Goal: Check status: Check status

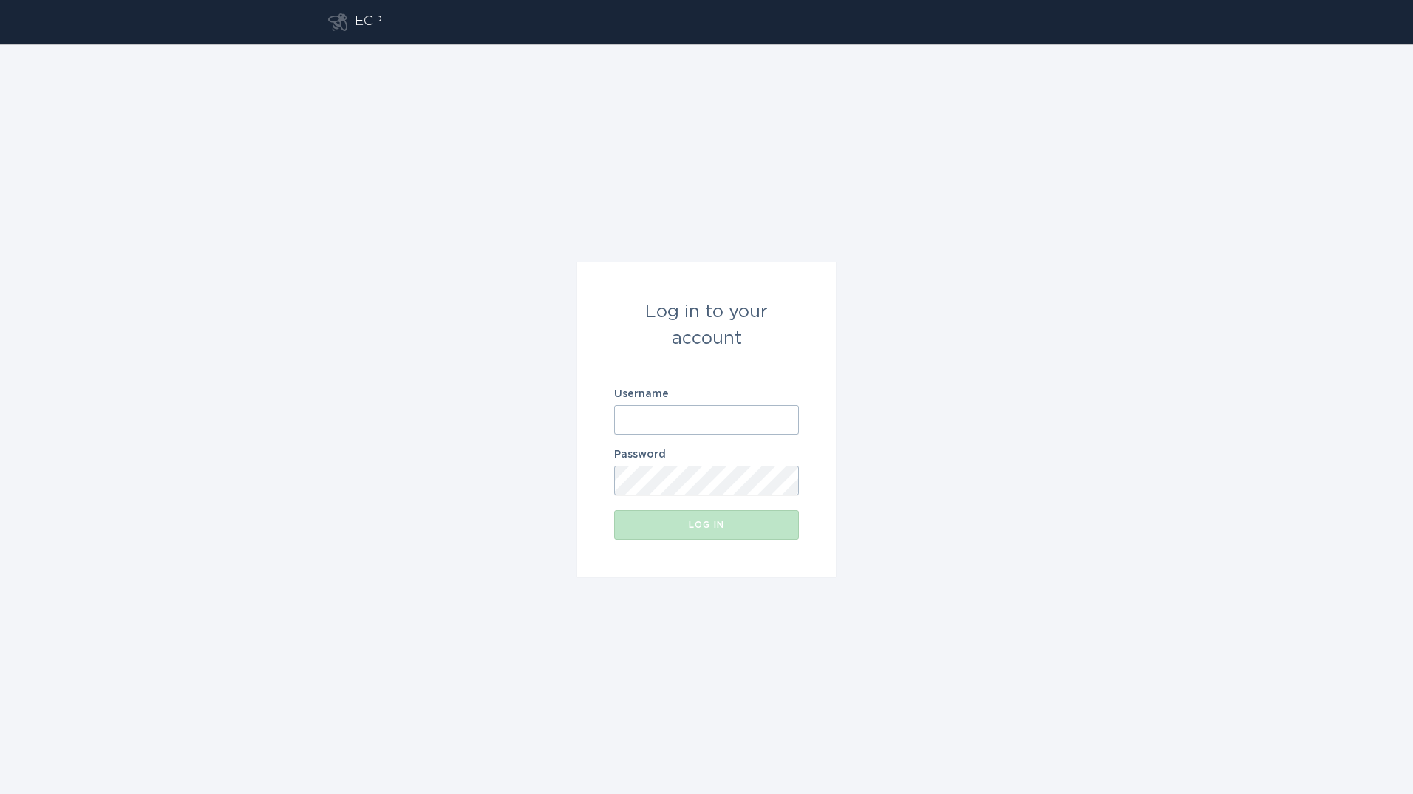
click at [645, 409] on input "Username" at bounding box center [706, 420] width 185 height 30
type input "[PERSON_NAME][EMAIL_ADDRESS][PERSON_NAME][DOMAIN_NAME]"
click at [614, 510] on button "Log in" at bounding box center [706, 525] width 185 height 30
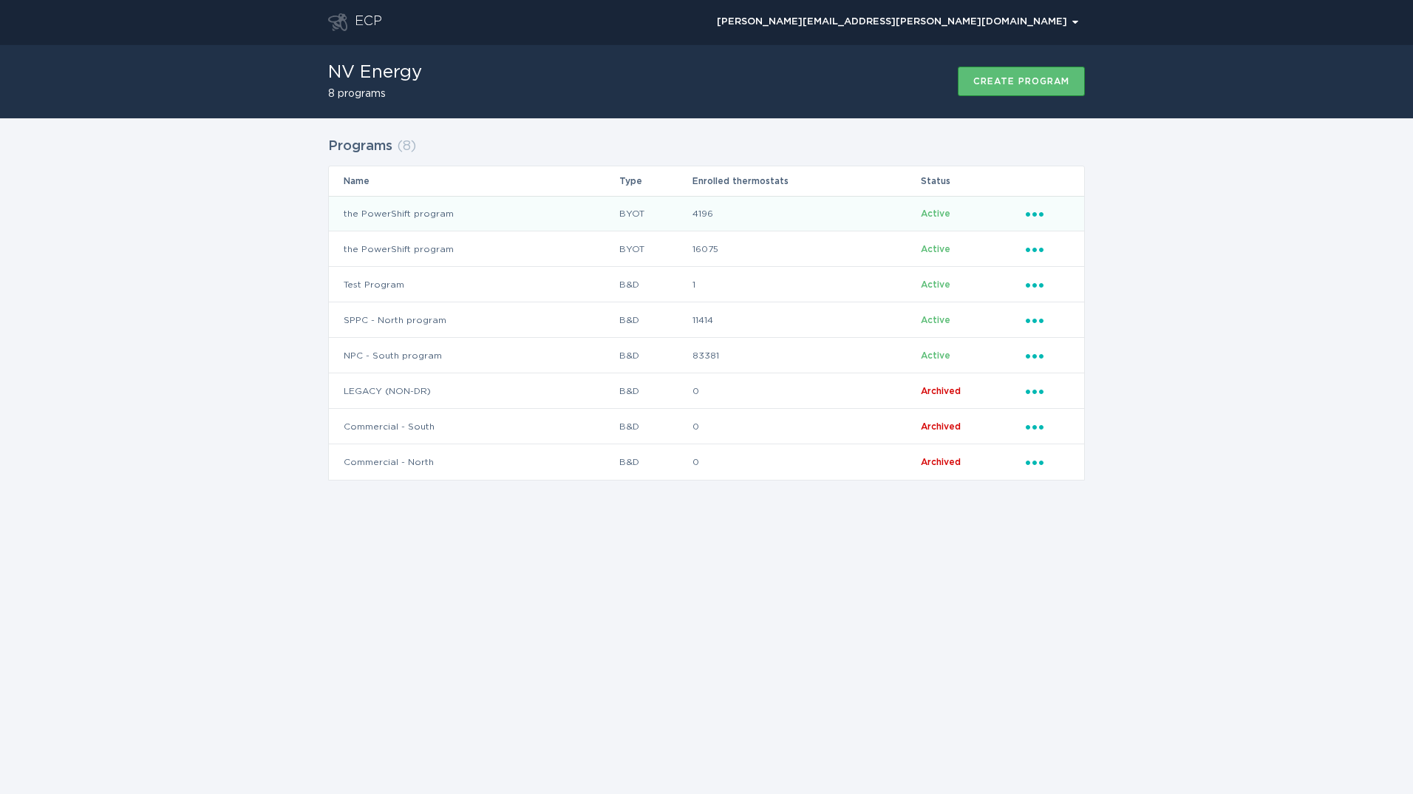
click at [494, 218] on td "the PowerShift program" at bounding box center [474, 213] width 290 height 35
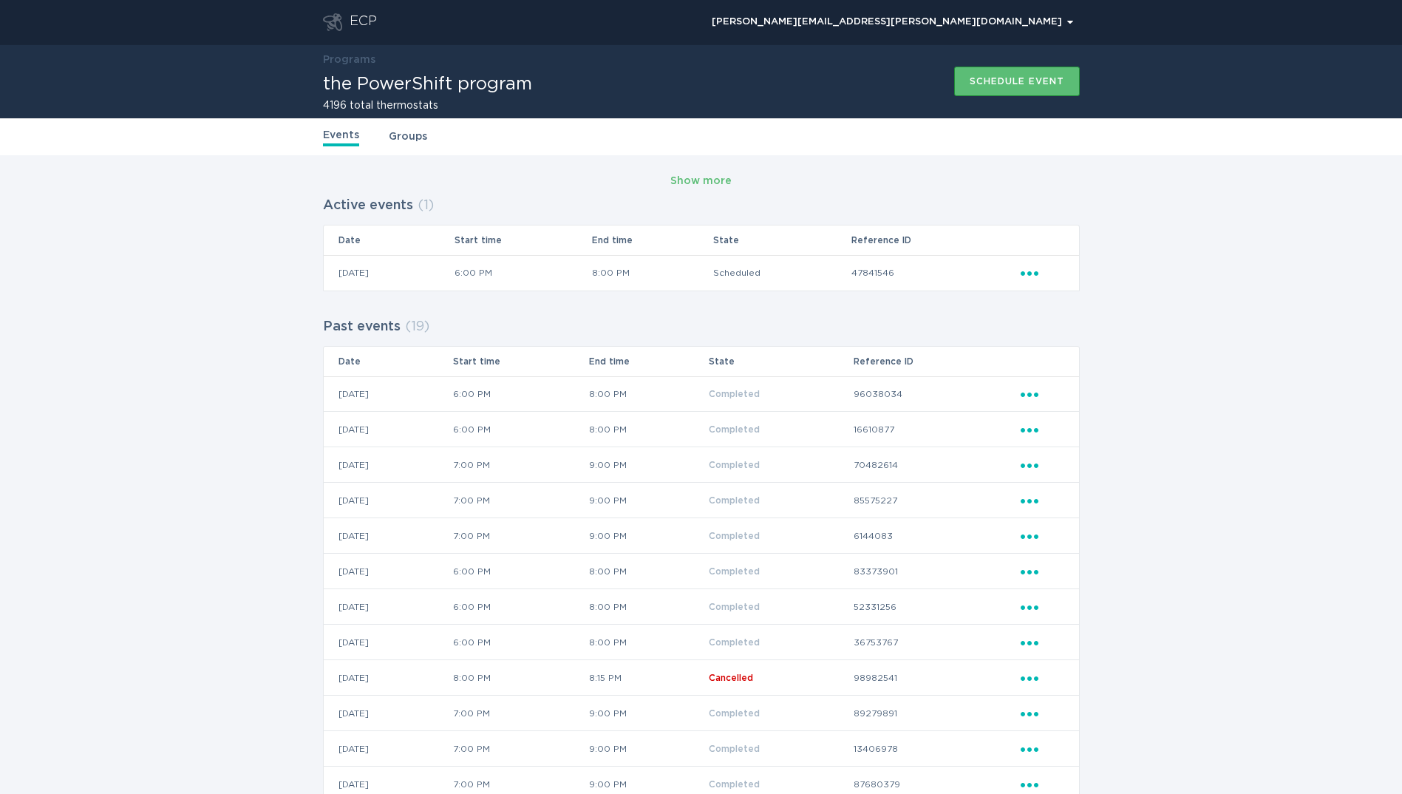
click at [357, 19] on div "ECP" at bounding box center [362, 22] width 27 height 18
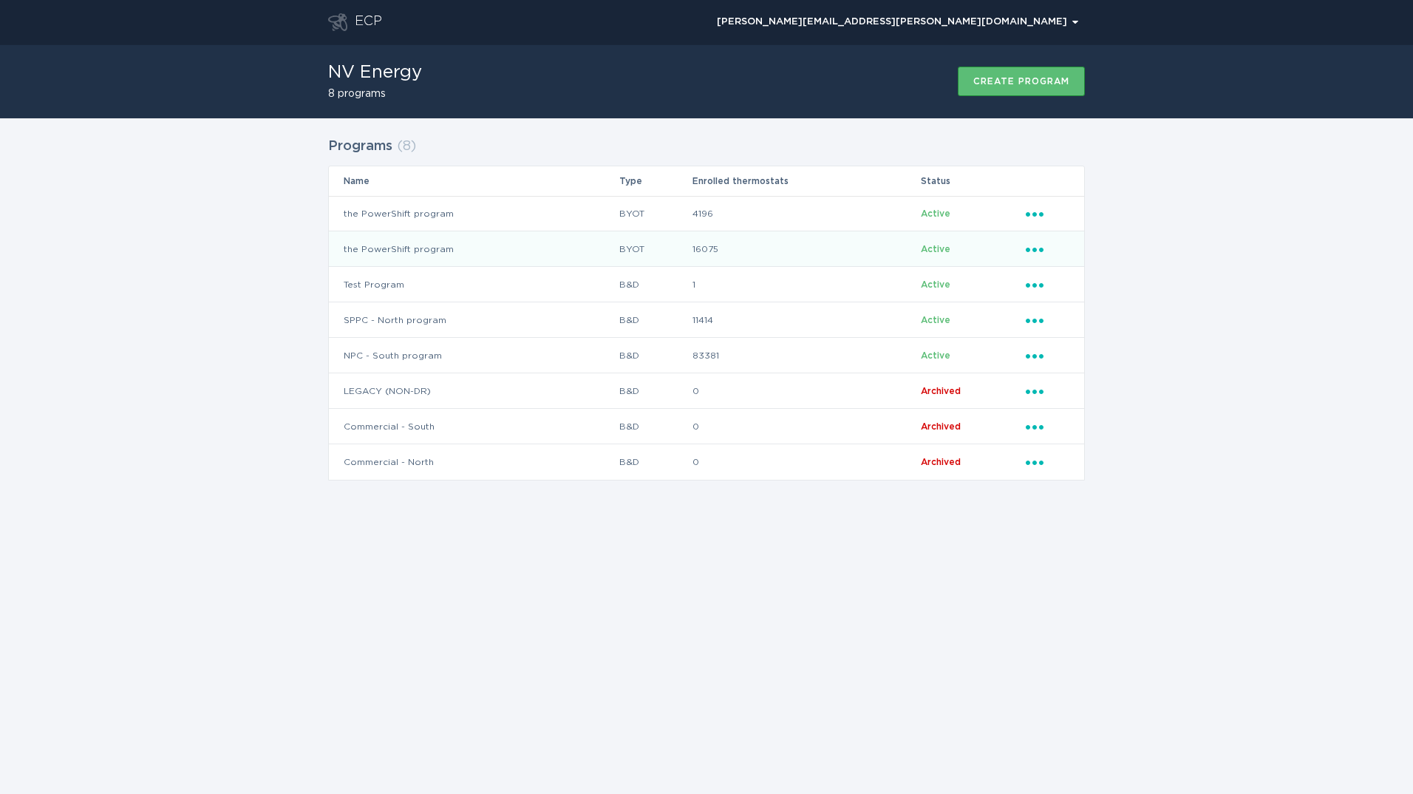
click at [458, 242] on td "the PowerShift program" at bounding box center [474, 248] width 290 height 35
